Goal: Check status: Check status

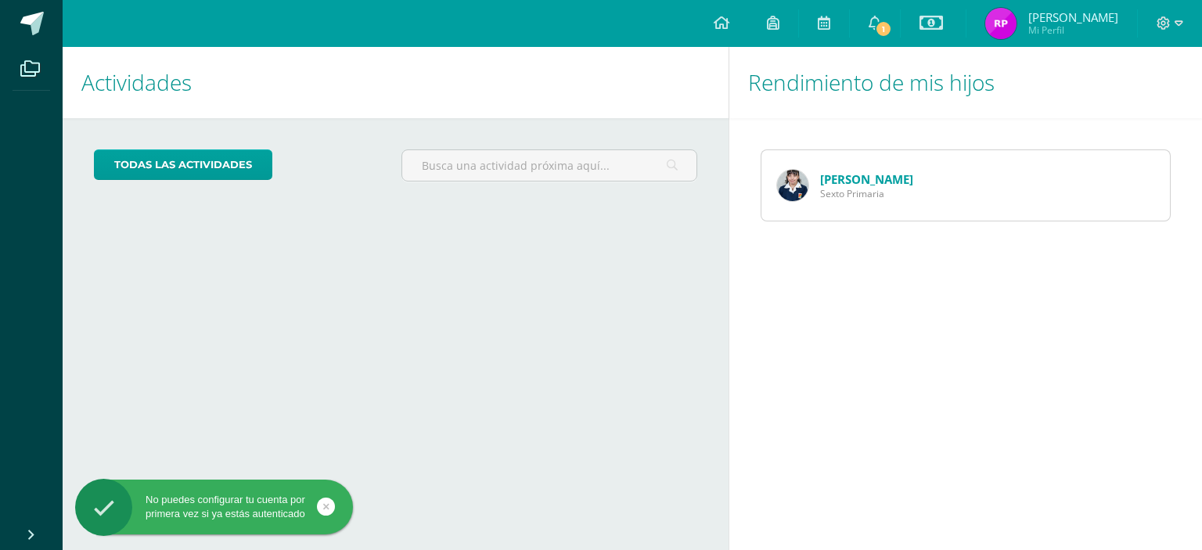
click at [835, 171] on link "[PERSON_NAME]" at bounding box center [866, 179] width 93 height 16
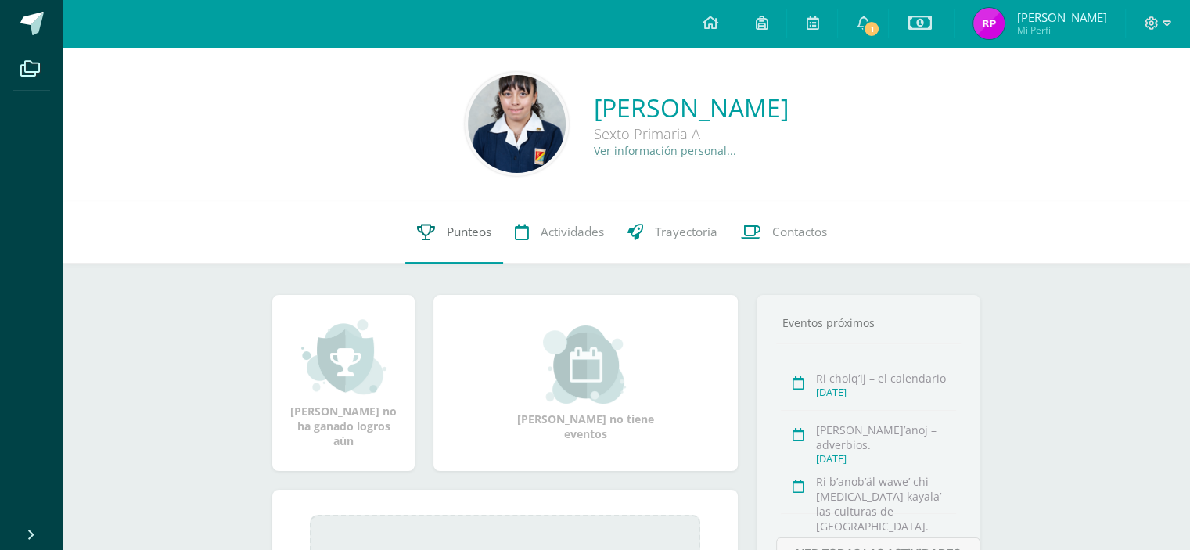
click at [454, 240] on span "Punteos" at bounding box center [469, 232] width 45 height 16
